Goal: Task Accomplishment & Management: Complete application form

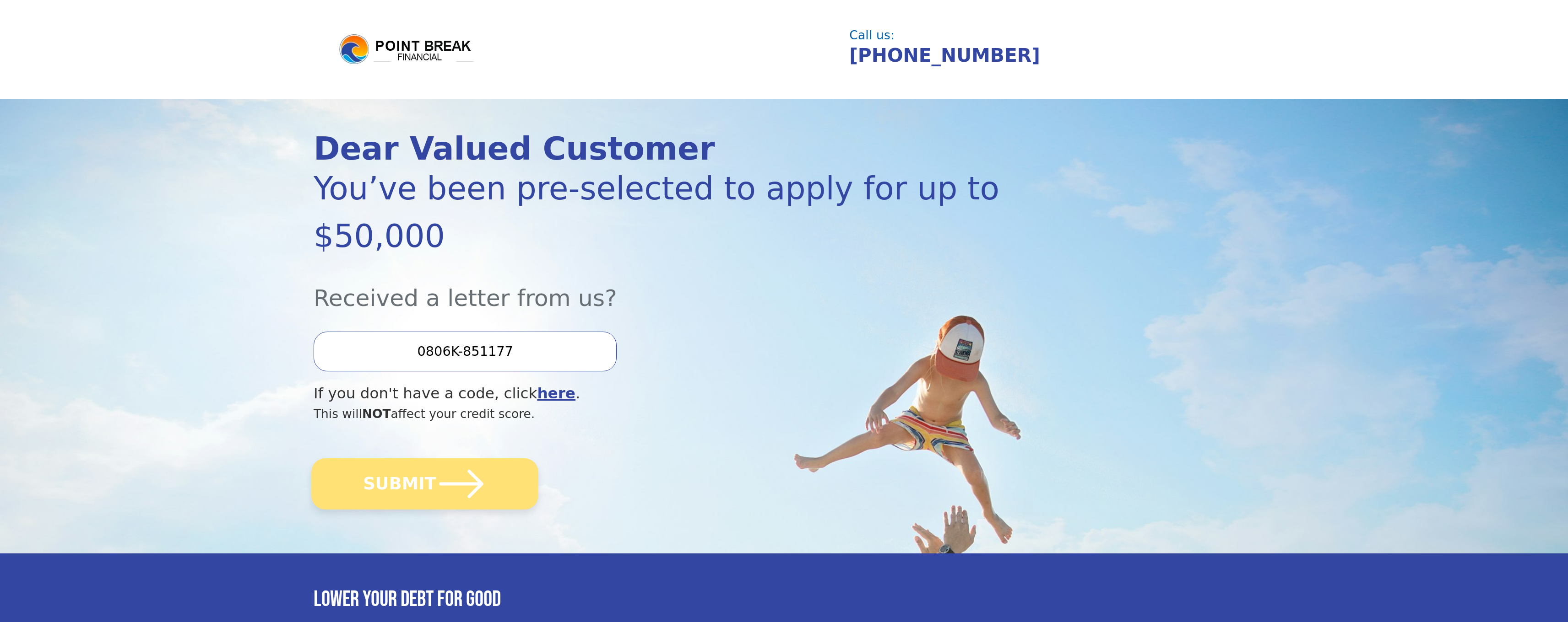
click at [460, 470] on icon "submit" at bounding box center [462, 484] width 44 height 29
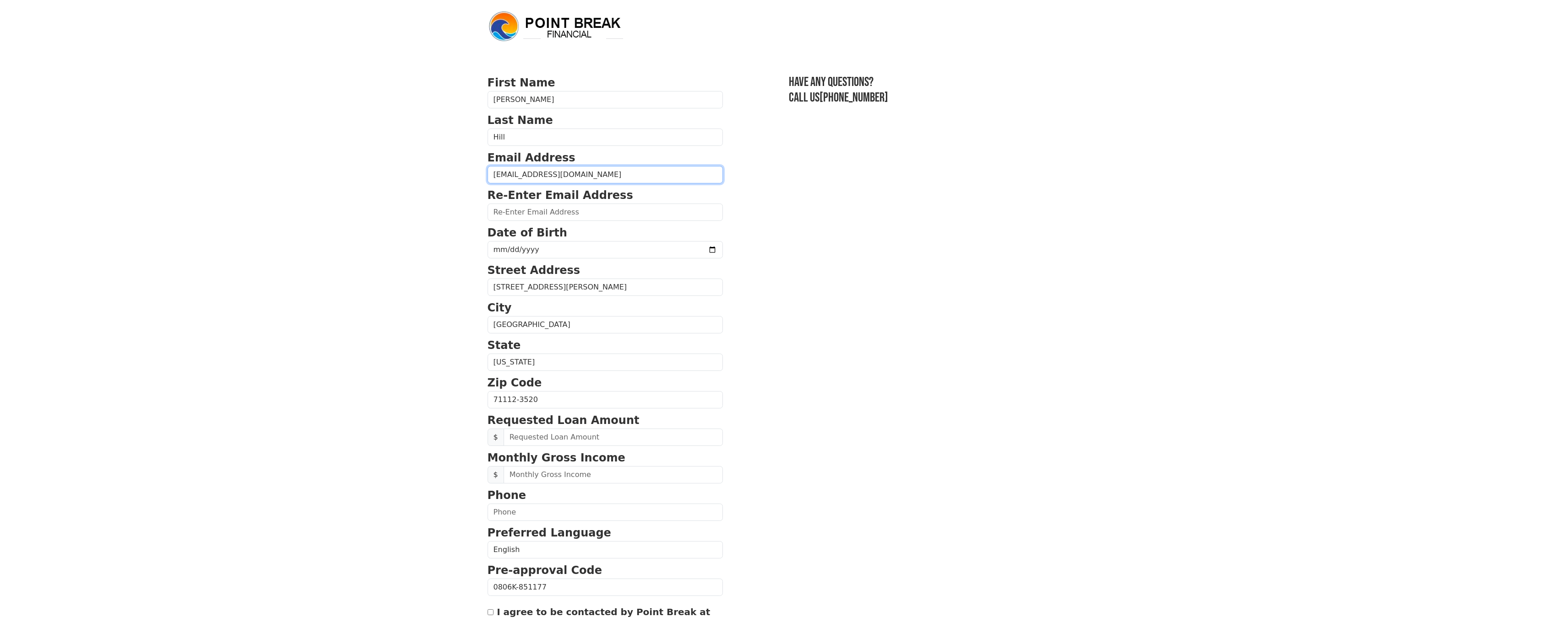
drag, startPoint x: 606, startPoint y: 178, endPoint x: 461, endPoint y: 174, distance: 145.1
click at [461, 174] on body "First Name Adrian Last Name Hill Email Address ianhillresourcesllc@gmail.com Re…" at bounding box center [784, 311] width 1568 height 622
type input "ianhillresourcesllc@gmail.com"
paste input "ianhillresourcesllc@gmail.com"
type input "ianhillresourcesllc@gmail.com"
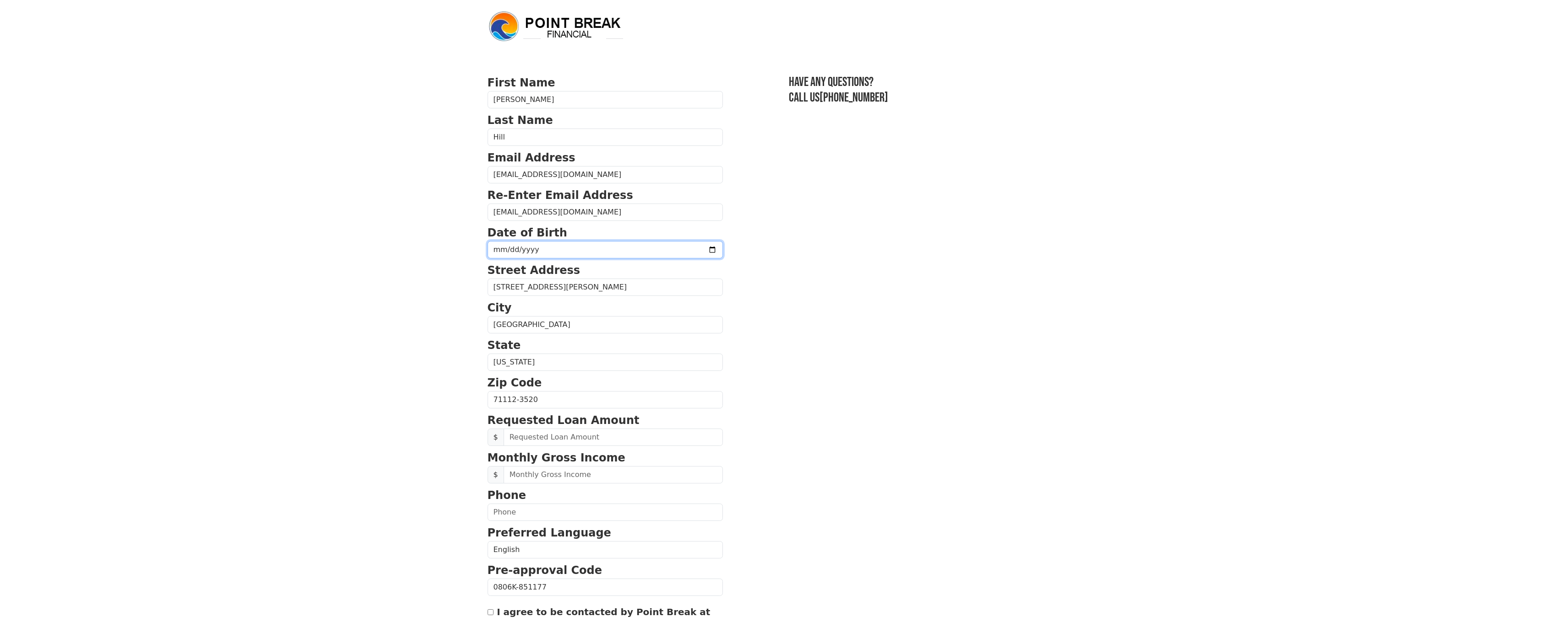
click at [502, 247] on input "date" at bounding box center [605, 250] width 235 height 18
click at [510, 249] on input "2025-11-15" at bounding box center [605, 250] width 235 height 18
click at [530, 249] on input "2025-11-26" at bounding box center [605, 250] width 235 height 18
type input "1973-11-26"
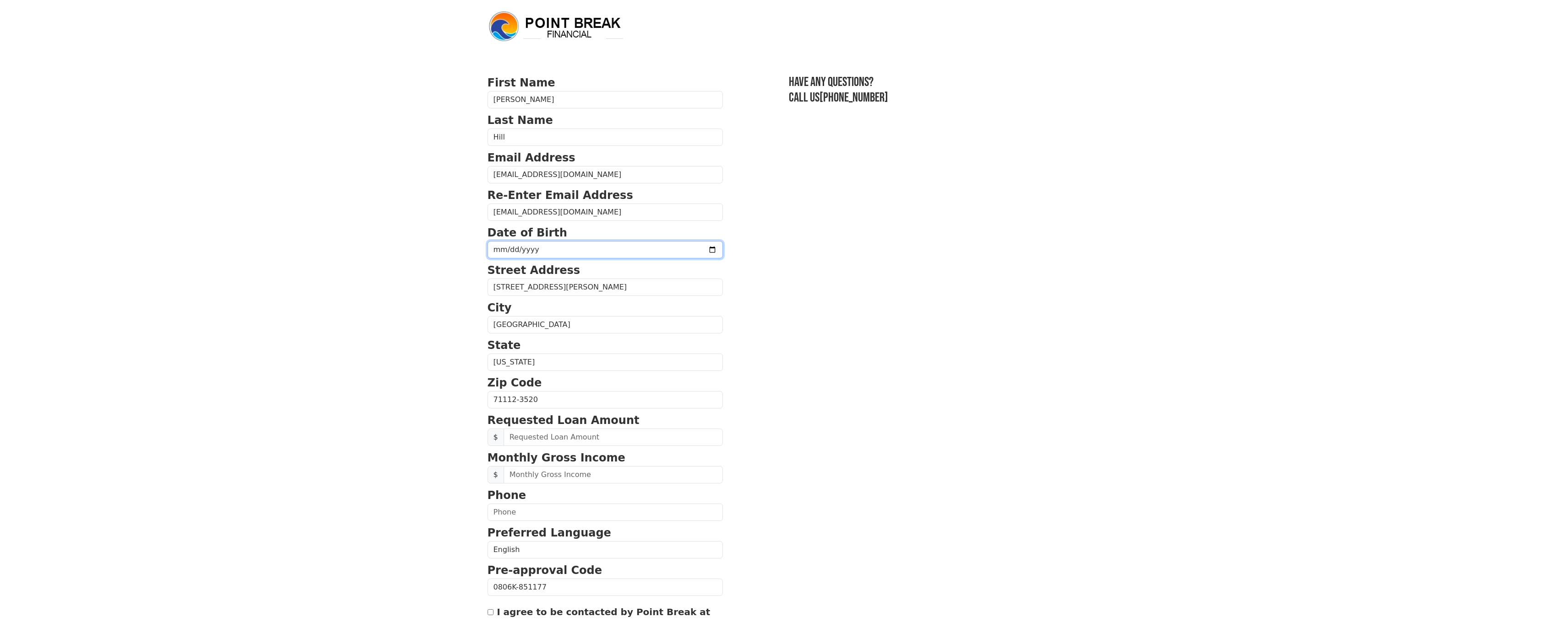
click at [563, 245] on input "1973-11-26" at bounding box center [605, 250] width 235 height 18
click at [566, 251] on input "1973-11-26" at bounding box center [605, 250] width 235 height 18
click at [565, 435] on input "text" at bounding box center [614, 437] width 220 height 18
type input "25,000.00"
click at [548, 474] on input "text" at bounding box center [614, 475] width 220 height 18
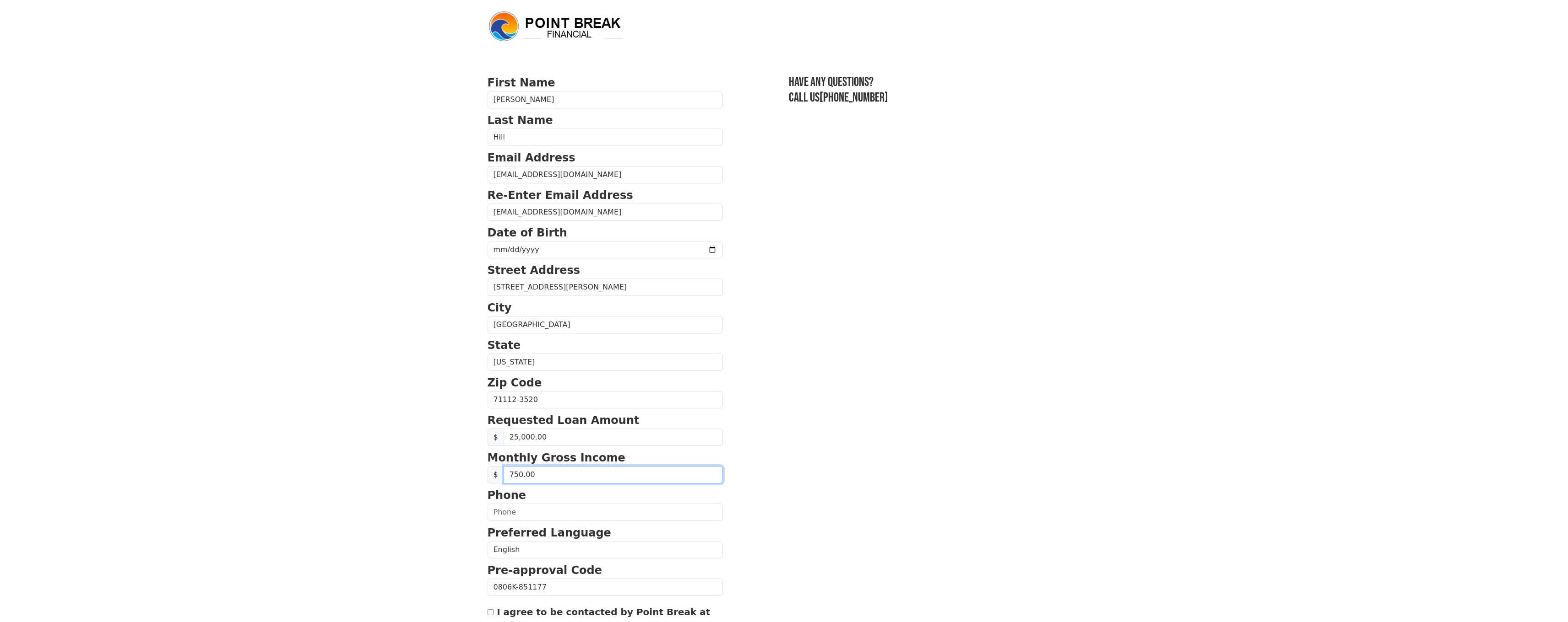
type input "7,500.00"
type input "(318) 470-5650"
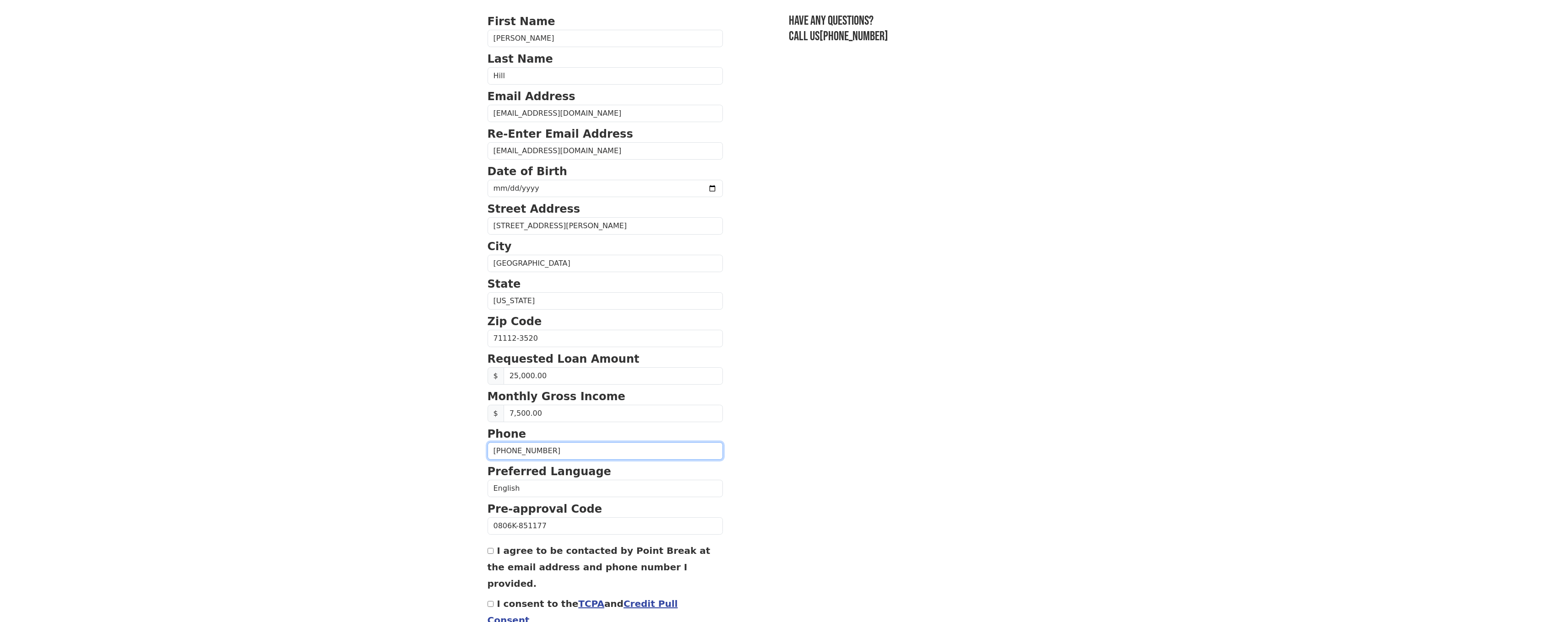
scroll to position [106, 0]
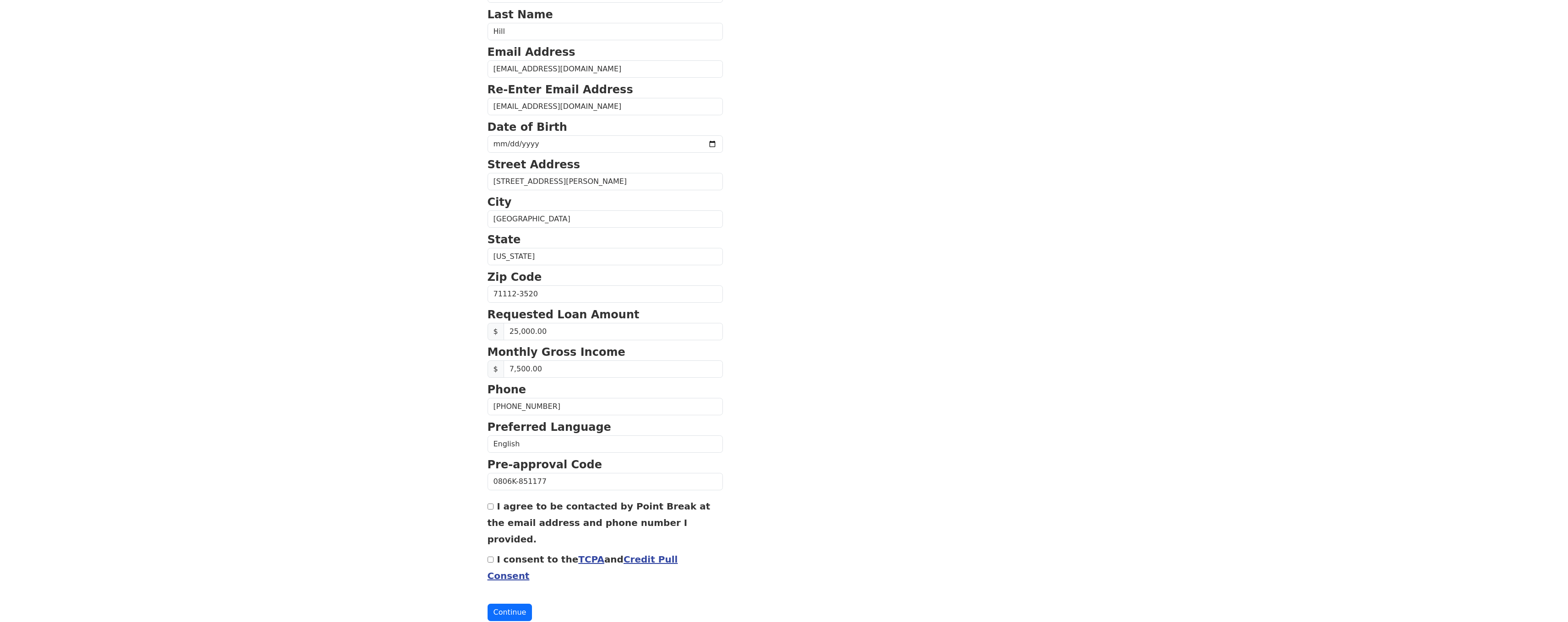
click at [491, 509] on input "I agree to be contacted by Point Break at the email address and phone number I …" at bounding box center [490, 506] width 6 height 6
checkbox input "true"
click at [492, 557] on input "I consent to the TCPA and Credit Pull Consent" at bounding box center [490, 559] width 6 height 6
checkbox input "true"
click at [511, 604] on button "Continue" at bounding box center [510, 612] width 45 height 18
